Goal: Navigation & Orientation: Find specific page/section

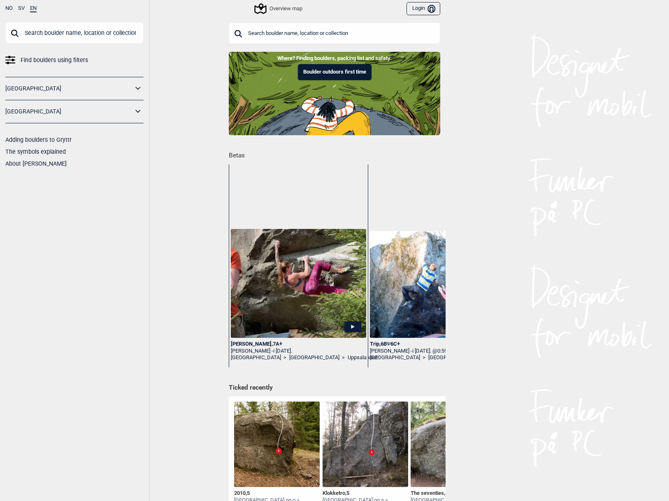
click at [139, 88] on icon at bounding box center [138, 89] width 11 height 12
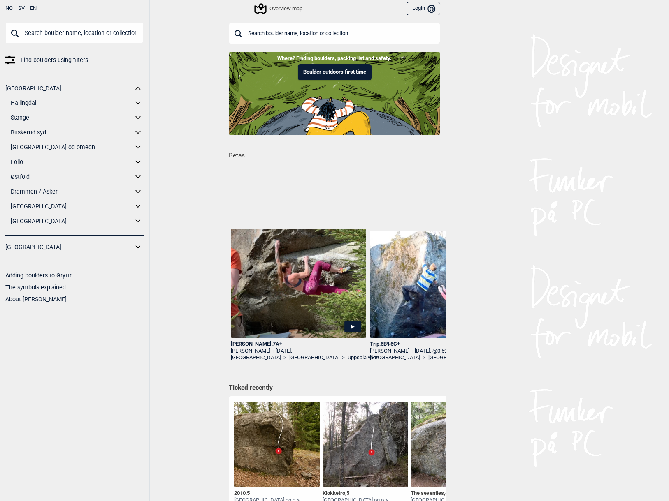
click at [14, 88] on link "[GEOGRAPHIC_DATA]" at bounding box center [68, 89] width 127 height 12
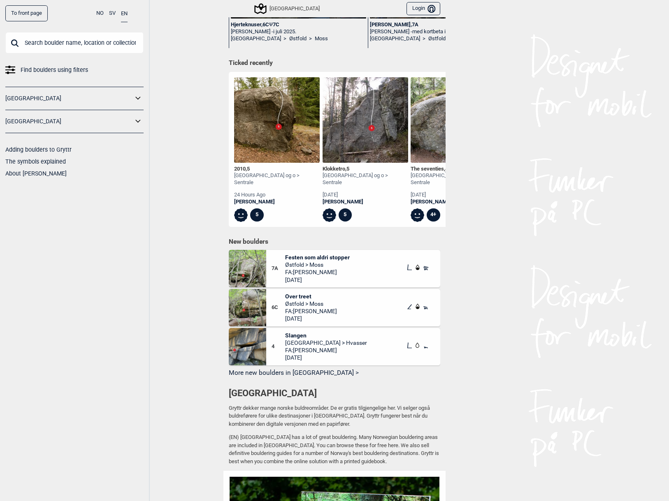
scroll to position [220, 0]
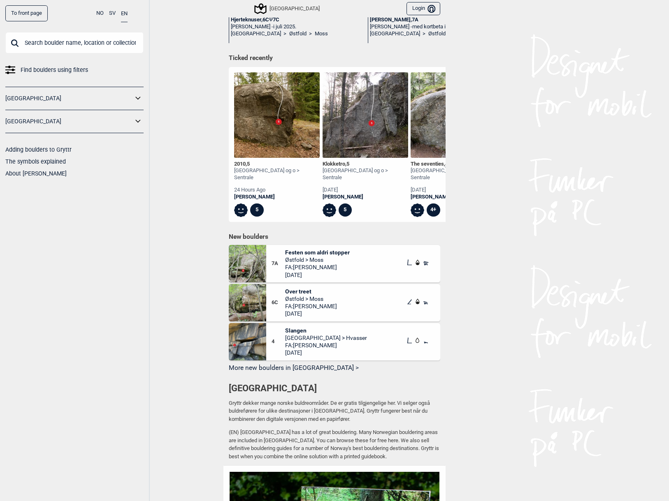
click at [292, 362] on button "More new boulders in [GEOGRAPHIC_DATA] >" at bounding box center [334, 368] width 211 height 13
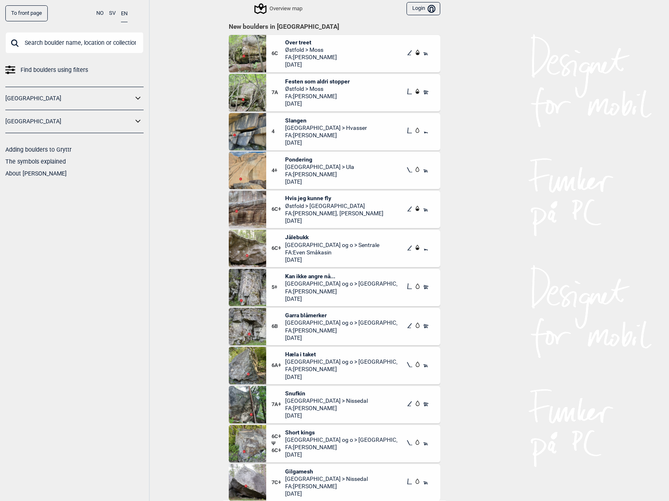
click at [137, 96] on icon at bounding box center [138, 99] width 11 height 12
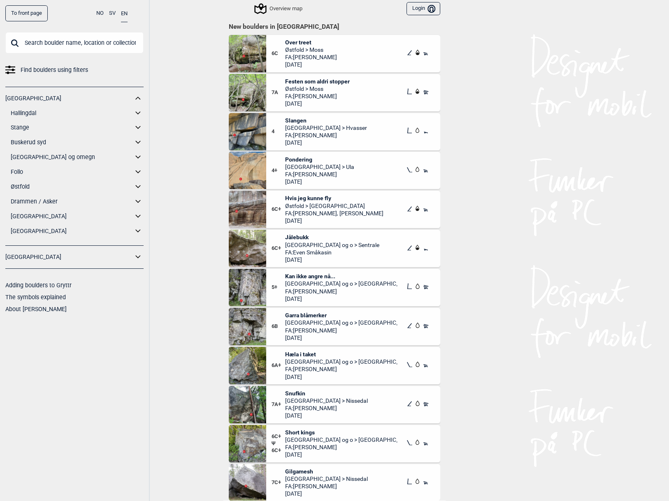
click at [139, 215] on icon at bounding box center [138, 217] width 11 height 12
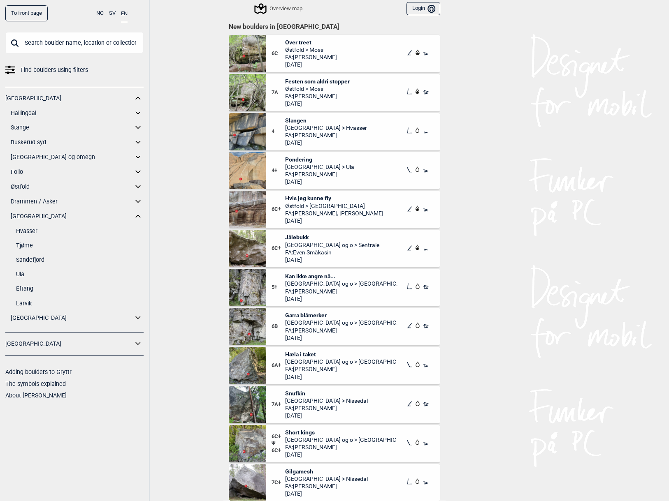
click at [20, 273] on link "Ula" at bounding box center [79, 274] width 127 height 12
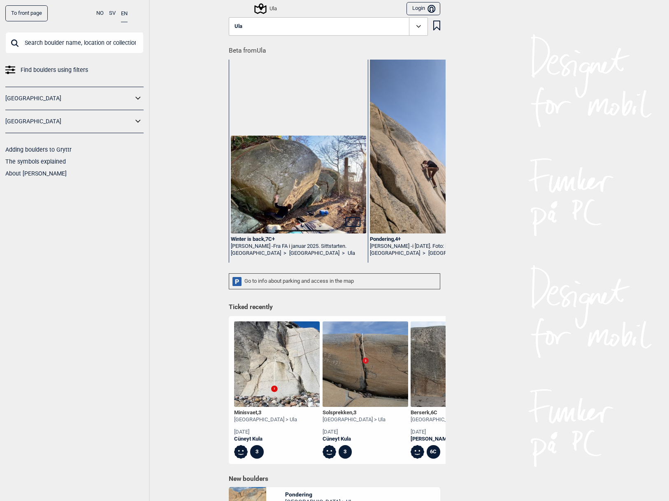
click at [569, 253] on div "To front page NO SV EN Find boulders using filters [GEOGRAPHIC_DATA] [GEOGRAPHI…" at bounding box center [334, 250] width 669 height 501
